Goal: Find specific page/section: Find specific page/section

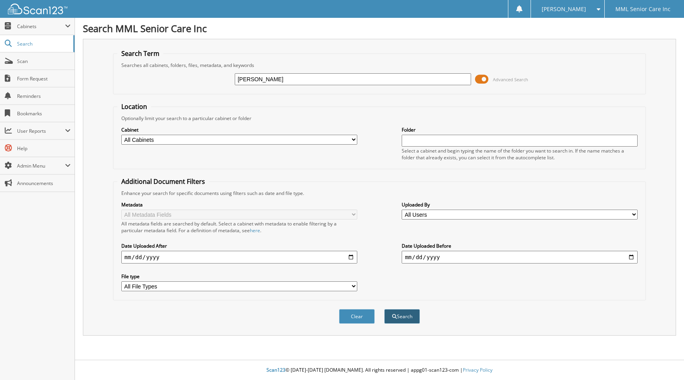
type input "[PERSON_NAME]"
click at [402, 316] on button "Search" at bounding box center [402, 316] width 36 height 15
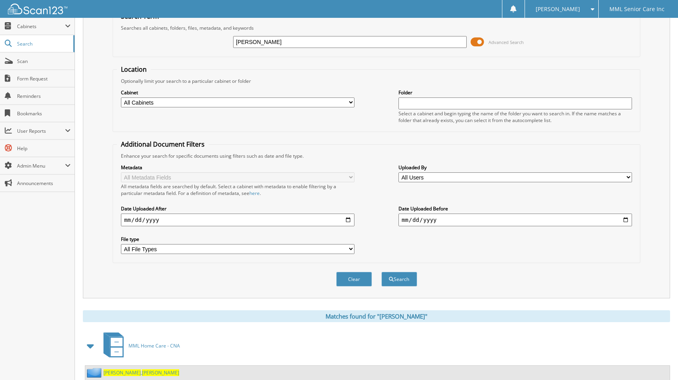
scroll to position [125, 0]
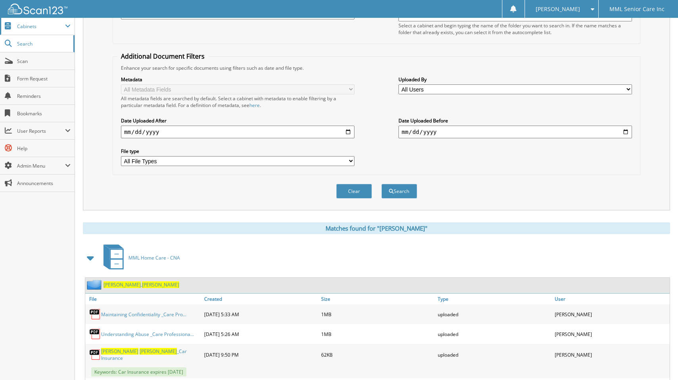
click at [30, 26] on span "Cabinets" at bounding box center [41, 26] width 48 height 7
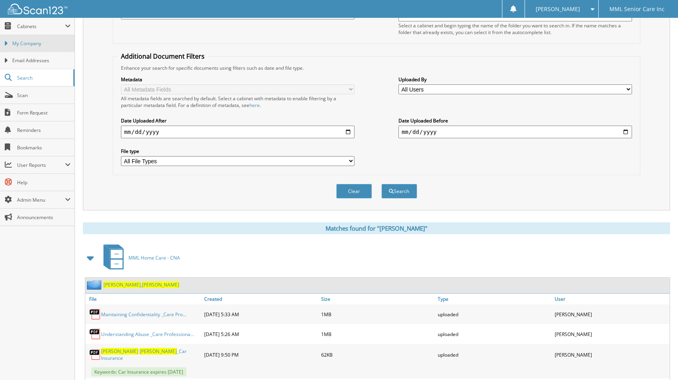
drag, startPoint x: 31, startPoint y: 41, endPoint x: 54, endPoint y: 48, distance: 24.3
click at [31, 42] on span "My Company" at bounding box center [41, 43] width 58 height 7
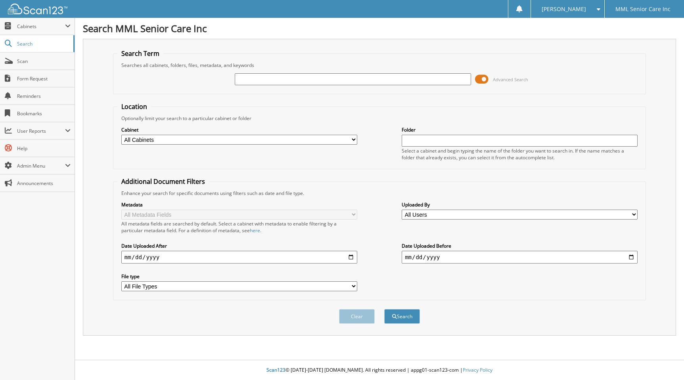
click at [278, 81] on input "text" at bounding box center [353, 79] width 236 height 12
type input "[PERSON_NAME]"
click at [384, 309] on button "Search" at bounding box center [402, 316] width 36 height 15
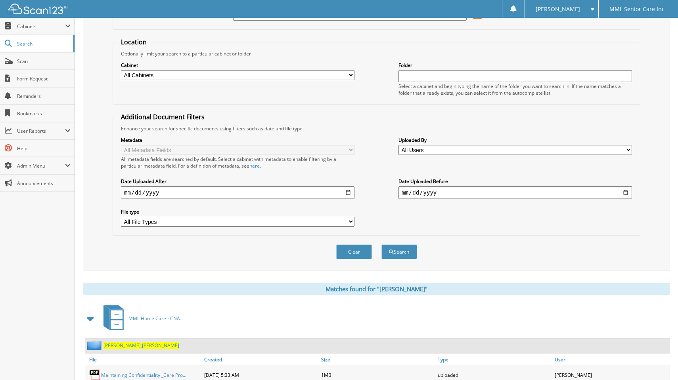
scroll to position [68, 0]
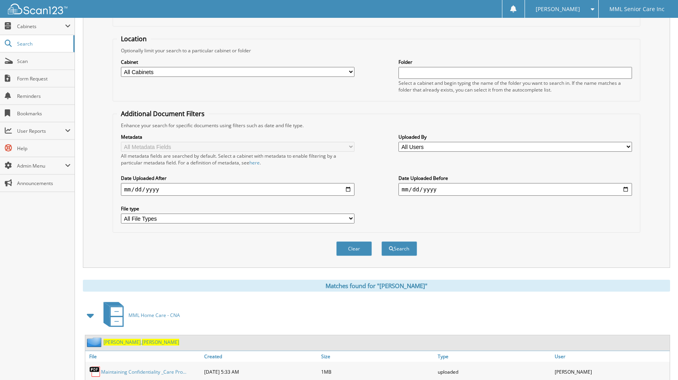
click at [142, 342] on span "[PERSON_NAME]" at bounding box center [160, 342] width 37 height 7
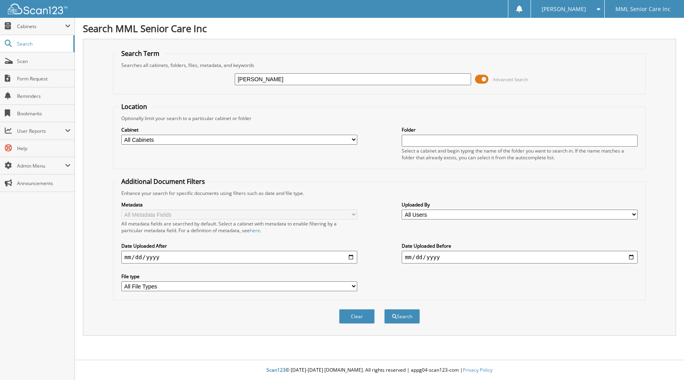
type input "[PERSON_NAME]"
click at [384, 309] on button "Search" at bounding box center [402, 316] width 36 height 15
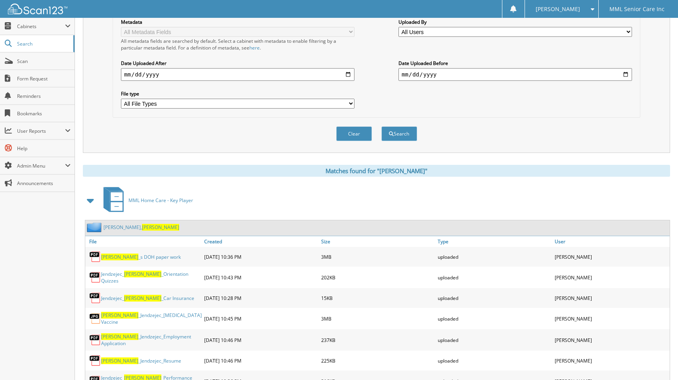
scroll to position [303, 0]
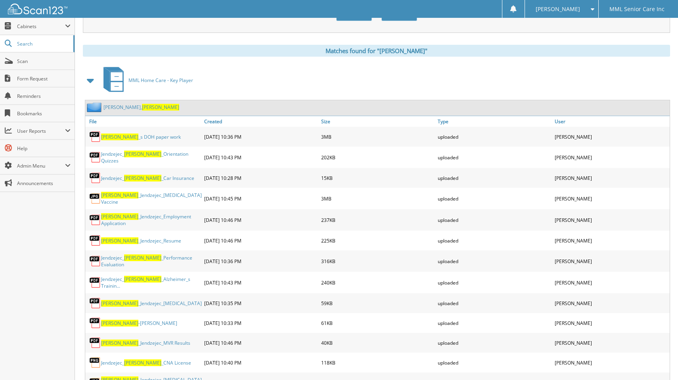
click at [142, 108] on span "Tamara" at bounding box center [160, 107] width 37 height 7
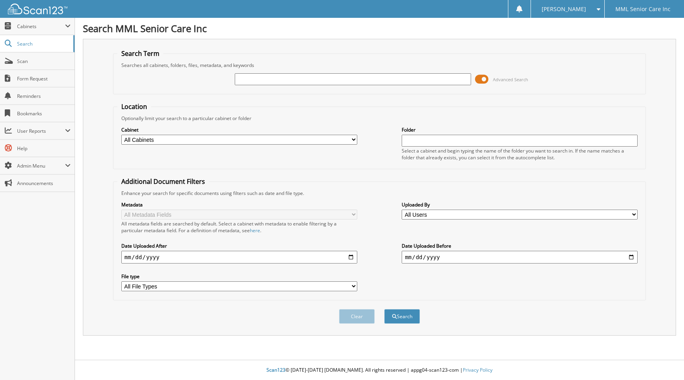
drag, startPoint x: 274, startPoint y: 79, endPoint x: 277, endPoint y: 75, distance: 4.6
click at [274, 78] on input "text" at bounding box center [353, 79] width 236 height 12
type input "[PERSON_NAME]"
click at [406, 317] on button "Search" at bounding box center [402, 316] width 36 height 15
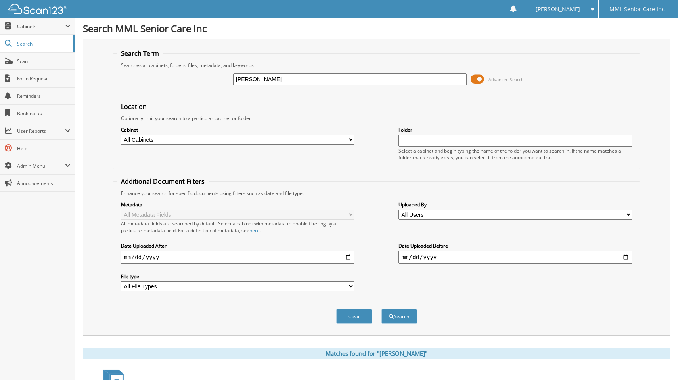
click at [350, 78] on input "Tamara" at bounding box center [350, 79] width 234 height 12
type input "Joyce Black"
click at [393, 320] on button "Search" at bounding box center [399, 316] width 36 height 15
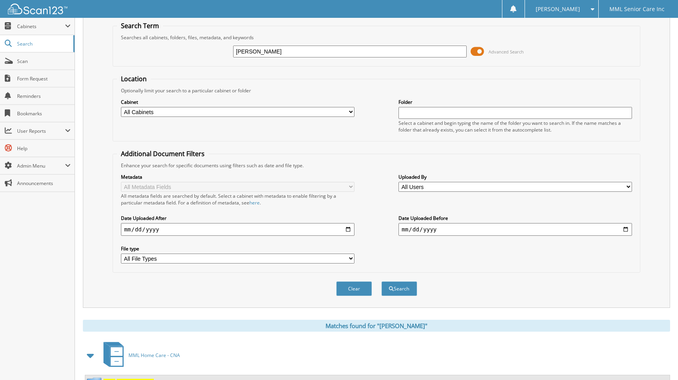
scroll to position [63, 0]
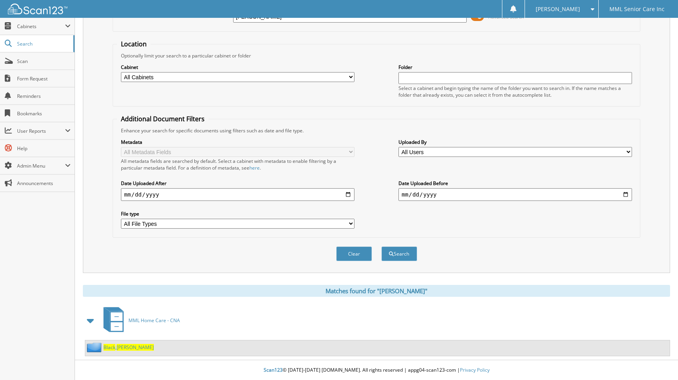
click at [118, 348] on span "[PERSON_NAME]" at bounding box center [135, 347] width 37 height 7
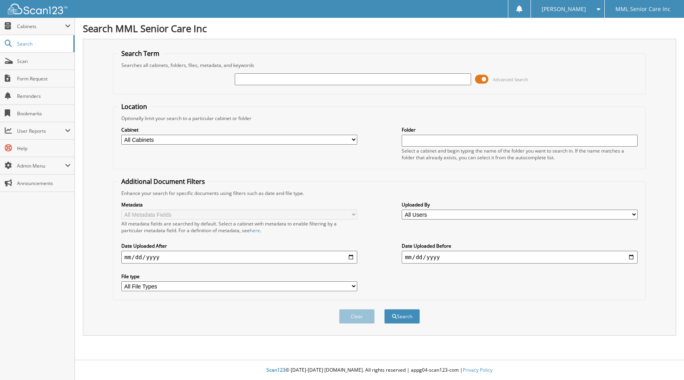
click at [266, 79] on input "text" at bounding box center [353, 79] width 236 height 12
type input "[PERSON_NAME]"
click at [384, 309] on button "Search" at bounding box center [402, 316] width 36 height 15
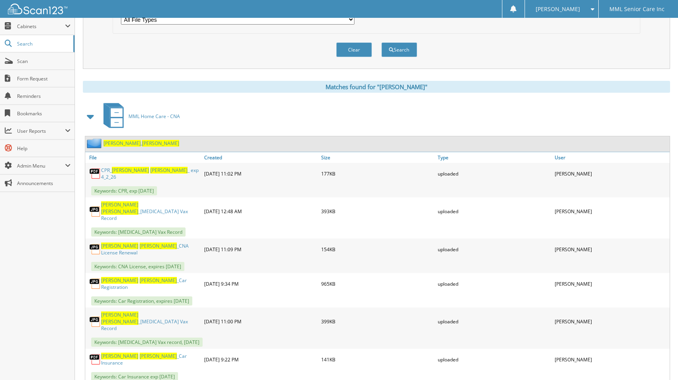
scroll to position [267, 0]
click at [142, 143] on span "[PERSON_NAME]" at bounding box center [160, 143] width 37 height 7
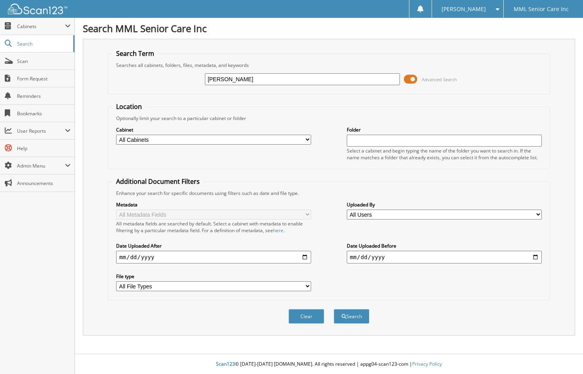
type input "[PERSON_NAME]"
click at [349, 311] on button "Search" at bounding box center [352, 316] width 36 height 15
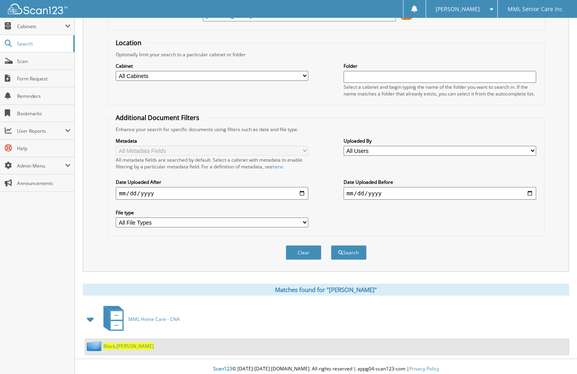
scroll to position [64, 0]
click at [119, 343] on span "Joyce" at bounding box center [135, 346] width 37 height 7
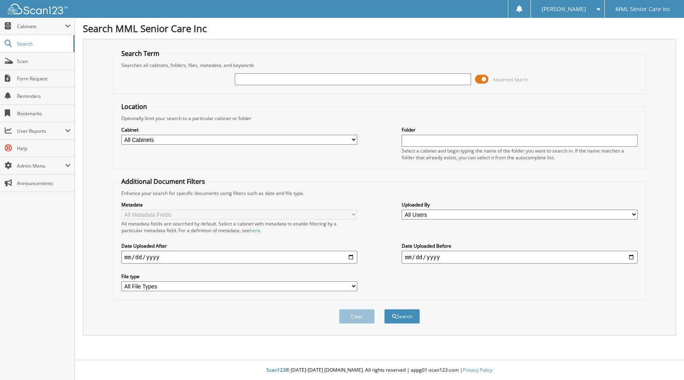
click at [408, 76] on input "text" at bounding box center [353, 79] width 236 height 12
type input "Botchway"
click at [384, 309] on button "Search" at bounding box center [402, 316] width 36 height 15
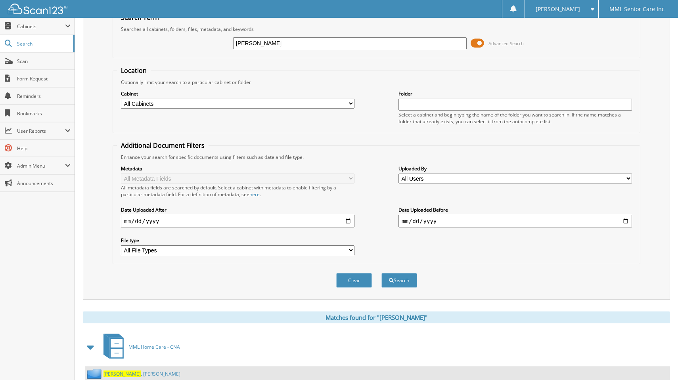
scroll to position [63, 0]
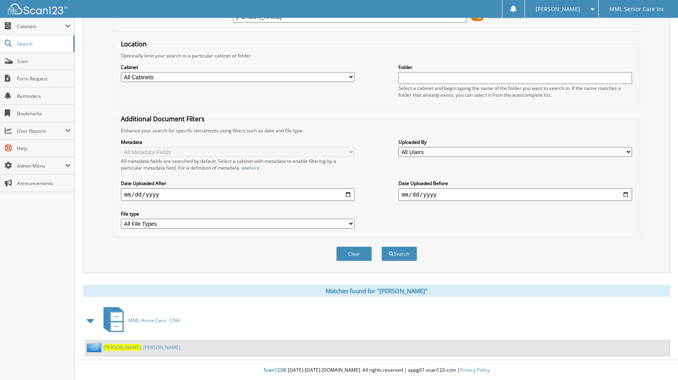
click at [128, 348] on link "Botchway , Mariam" at bounding box center [141, 347] width 77 height 7
click at [125, 348] on link "Botchway , Mariam" at bounding box center [141, 347] width 77 height 7
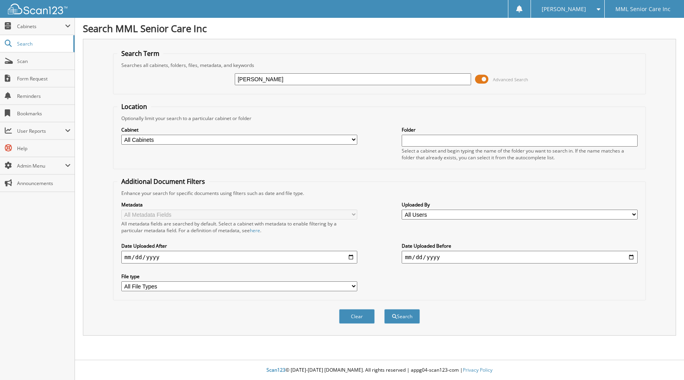
type input "naomi"
click at [384, 309] on button "Search" at bounding box center [402, 316] width 36 height 15
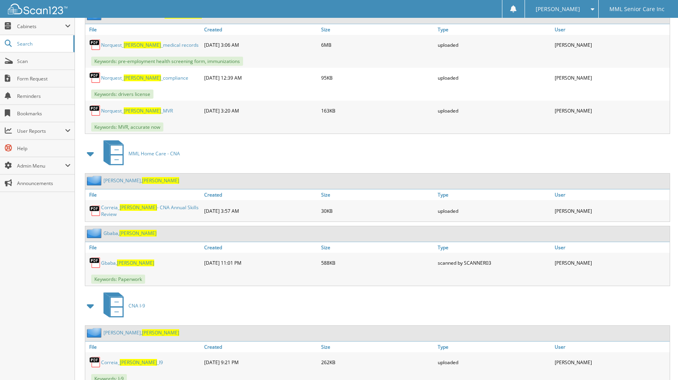
scroll to position [423, 0]
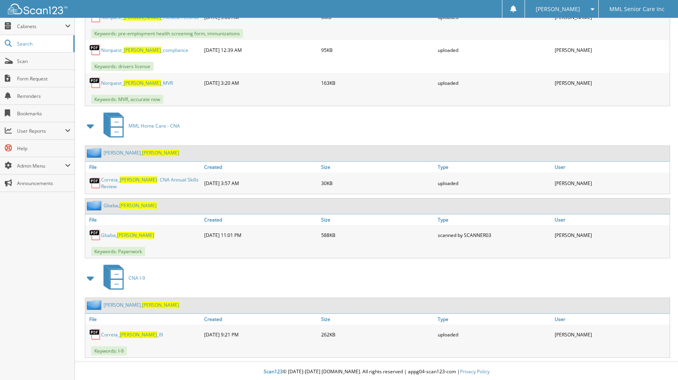
click at [119, 153] on link "[PERSON_NAME]" at bounding box center [141, 152] width 76 height 7
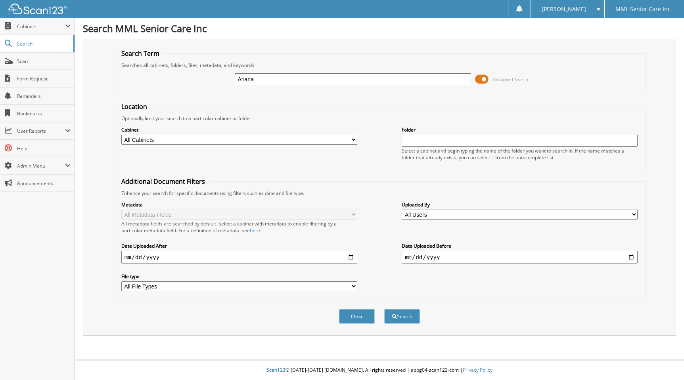
type input "Ariana"
click at [384, 309] on button "Search" at bounding box center [402, 316] width 36 height 15
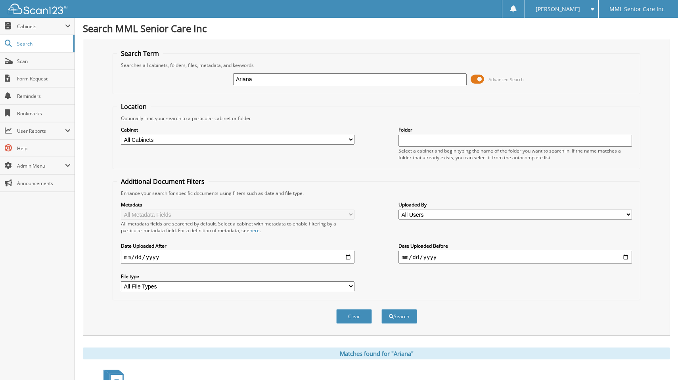
click at [247, 79] on input "Ariana" at bounding box center [350, 79] width 234 height 12
click at [249, 81] on input "Ariana" at bounding box center [350, 79] width 234 height 12
type input "[PERSON_NAME]"
click at [381, 309] on button "Search" at bounding box center [399, 316] width 36 height 15
click at [250, 80] on input "[PERSON_NAME]" at bounding box center [350, 79] width 234 height 12
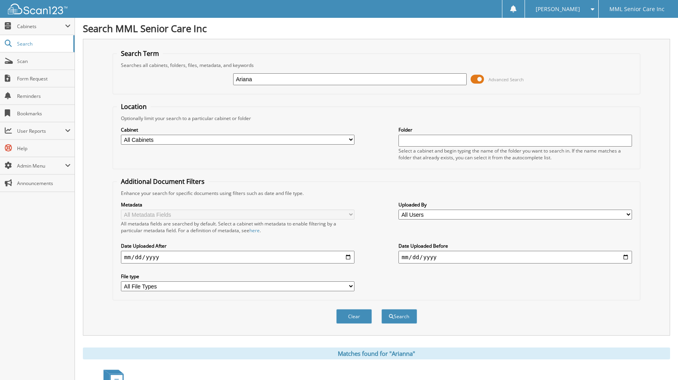
type input "Ariana"
click at [381, 309] on button "Search" at bounding box center [399, 316] width 36 height 15
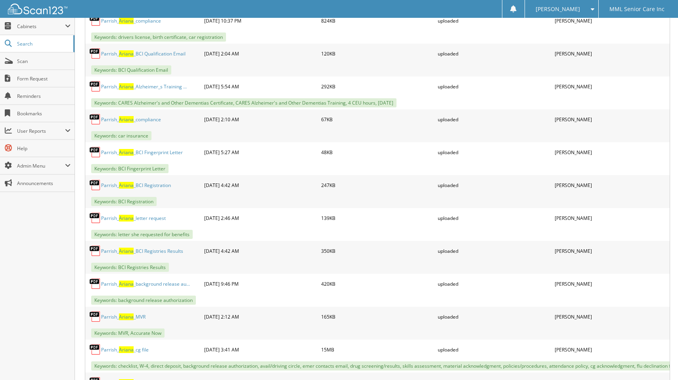
scroll to position [878, 0]
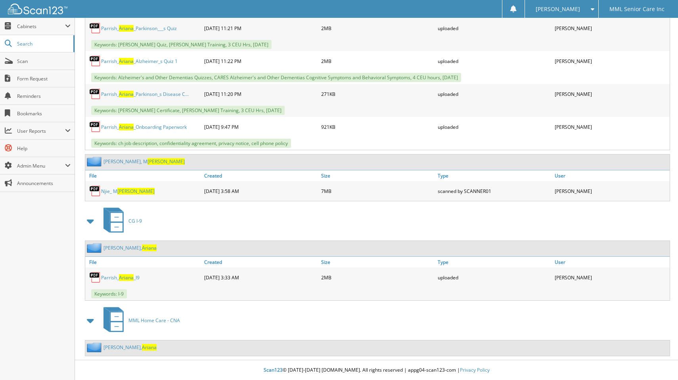
click at [125, 348] on link "[PERSON_NAME]" at bounding box center [129, 347] width 53 height 7
